Goal: Task Accomplishment & Management: Use online tool/utility

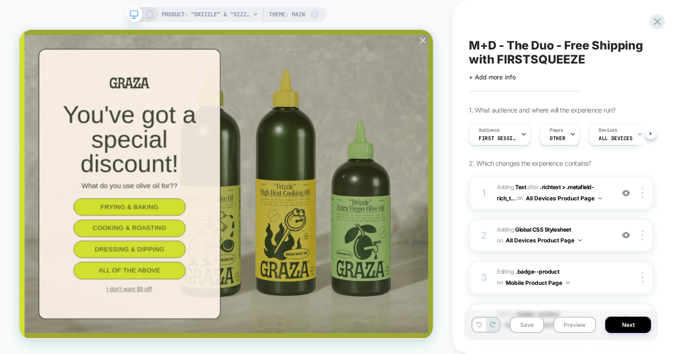
scroll to position [0, 0]
click at [556, 45] on icon "Close popup" at bounding box center [556, 43] width 7 height 7
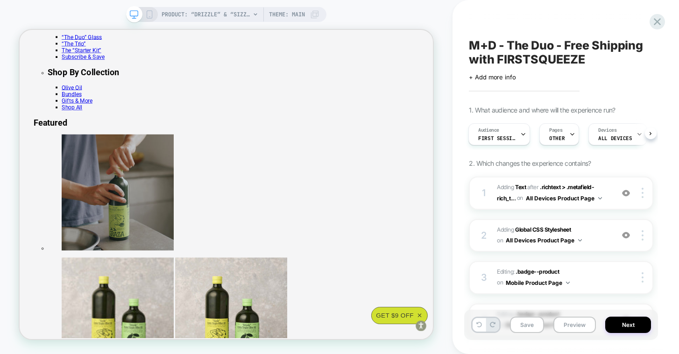
scroll to position [76, 0]
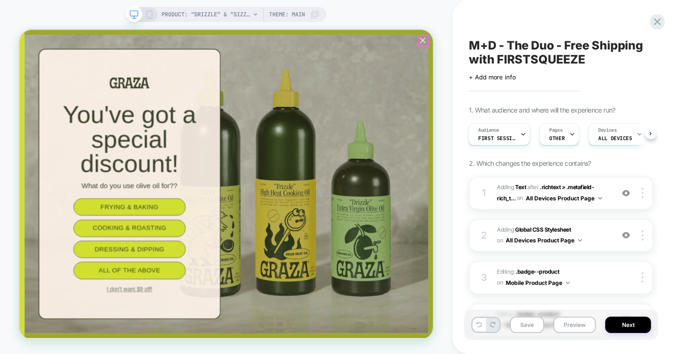
click at [555, 44] on icon "Close popup" at bounding box center [556, 43] width 13 height 13
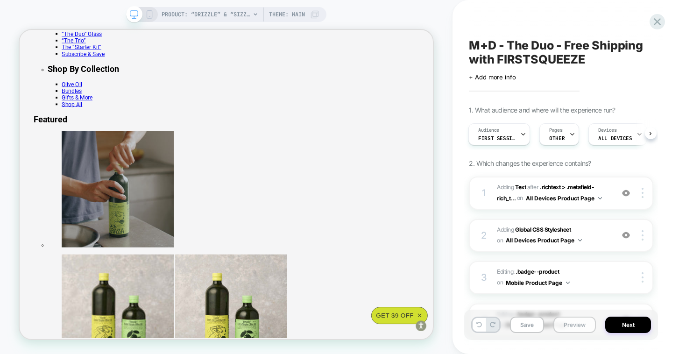
click at [578, 326] on button "Preview" at bounding box center [574, 325] width 42 height 16
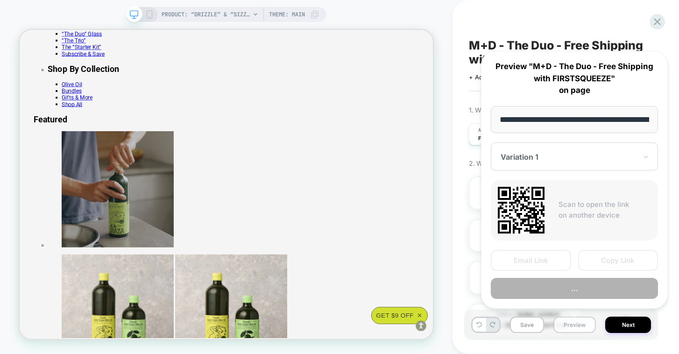
scroll to position [0, 79]
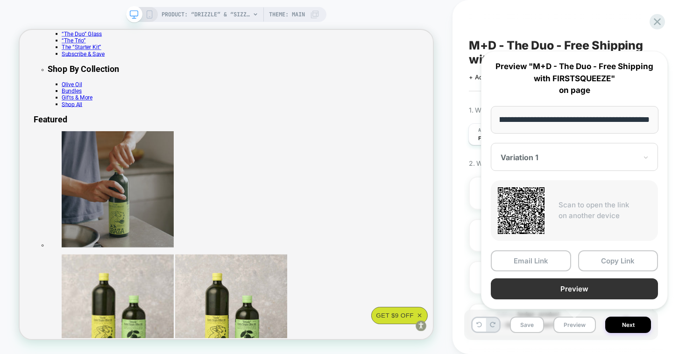
click at [557, 288] on button "Preview" at bounding box center [574, 288] width 167 height 21
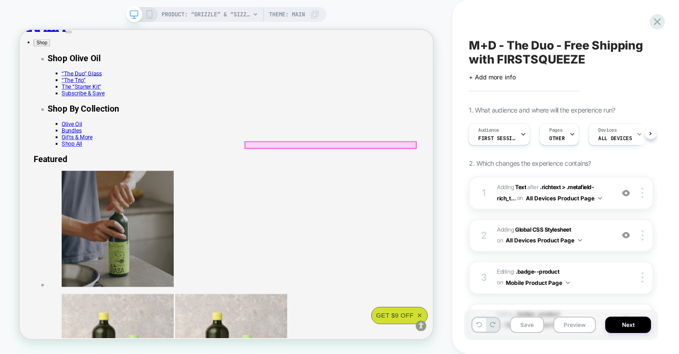
scroll to position [0, 0]
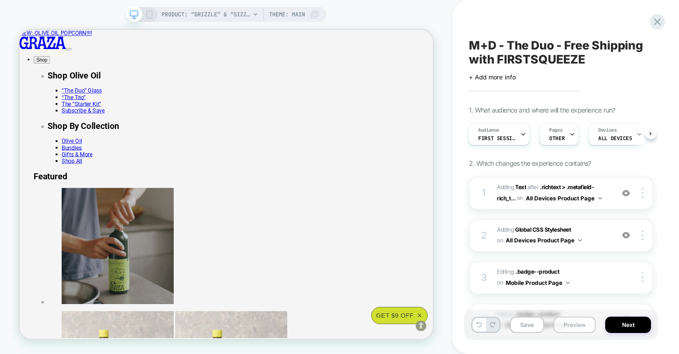
click at [570, 326] on button "Preview" at bounding box center [574, 325] width 42 height 16
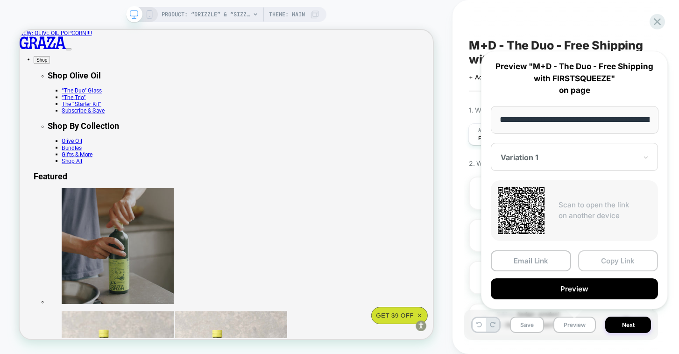
click at [594, 254] on button "Copy Link" at bounding box center [618, 260] width 80 height 21
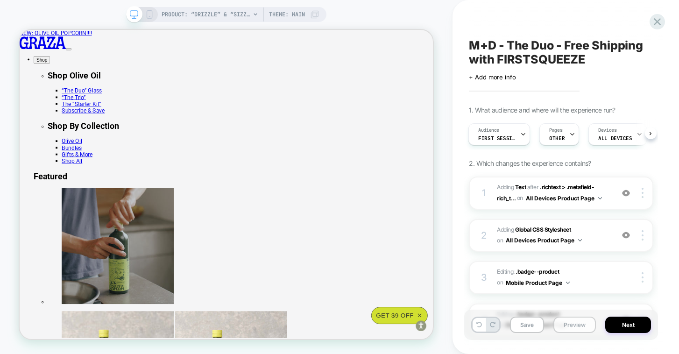
click at [572, 325] on button "Preview" at bounding box center [574, 325] width 42 height 16
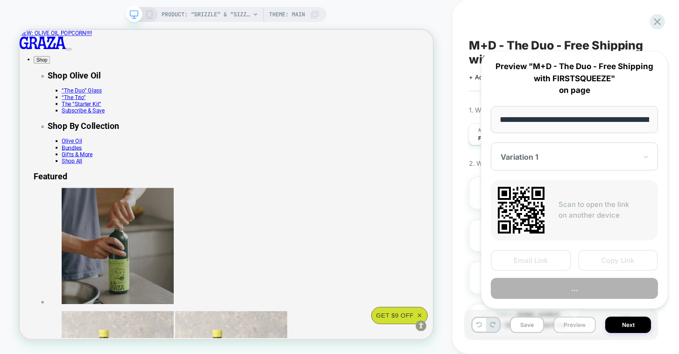
scroll to position [0, 79]
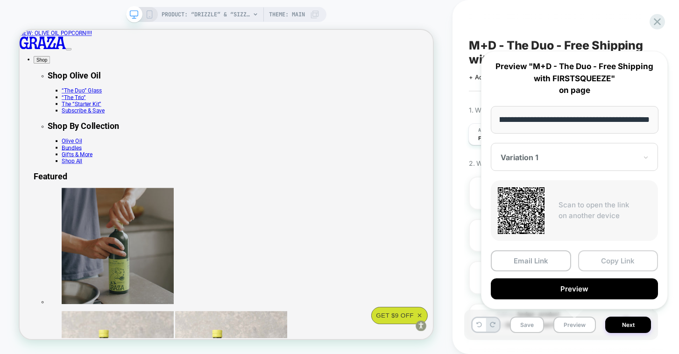
click at [590, 263] on button "Copy Link" at bounding box center [618, 260] width 80 height 21
